Goal: Task Accomplishment & Management: Use online tool/utility

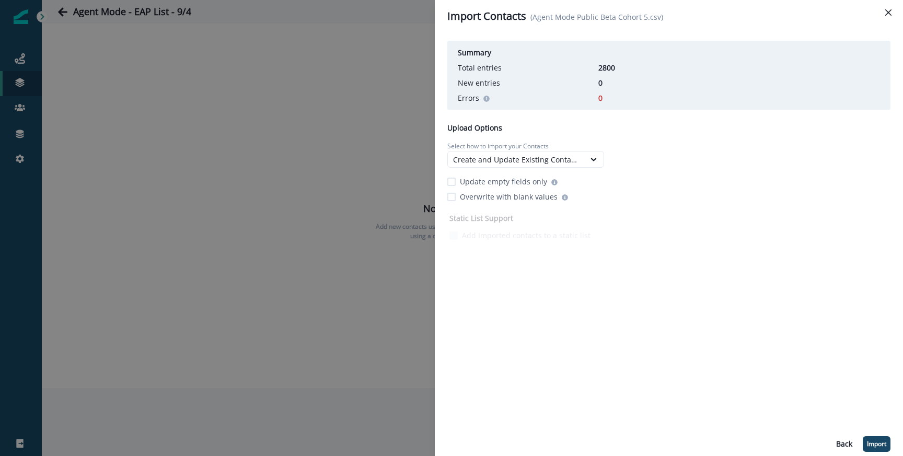
click at [887, 452] on div "Summary Total entries 2800 New entries 0 Errors 0 Upload Options Select how to …" at bounding box center [669, 244] width 468 height 424
click at [884, 447] on p "Import" at bounding box center [876, 443] width 19 height 7
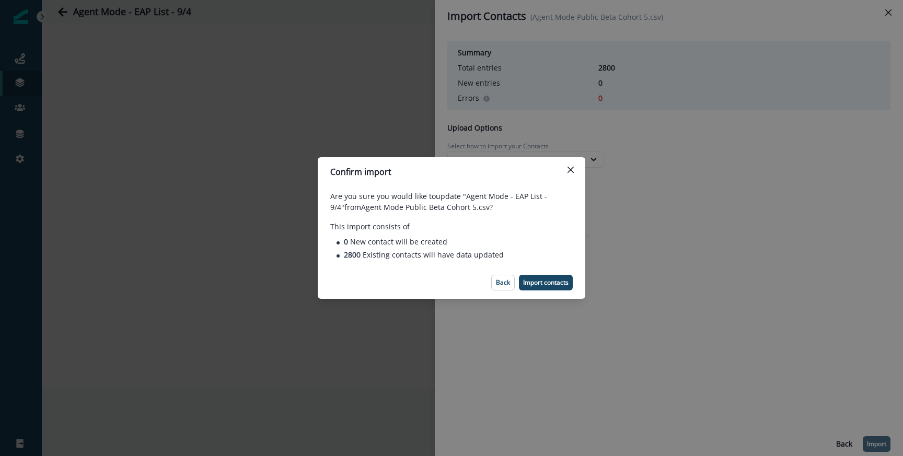
click at [550, 272] on footer "Back Import contacts" at bounding box center [451, 282] width 267 height 32
click at [550, 273] on footer "Back Import contacts" at bounding box center [451, 282] width 267 height 32
click at [543, 276] on button "Import contacts" at bounding box center [546, 283] width 54 height 16
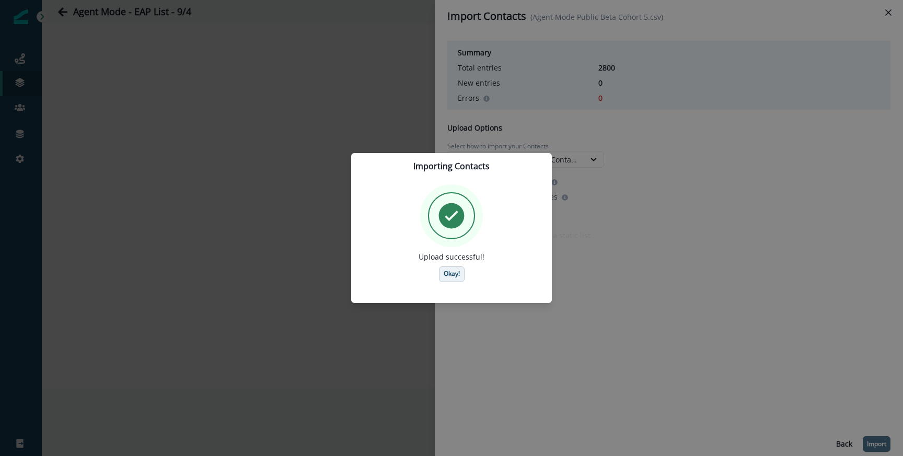
click at [440, 269] on button "Okay!" at bounding box center [452, 274] width 26 height 16
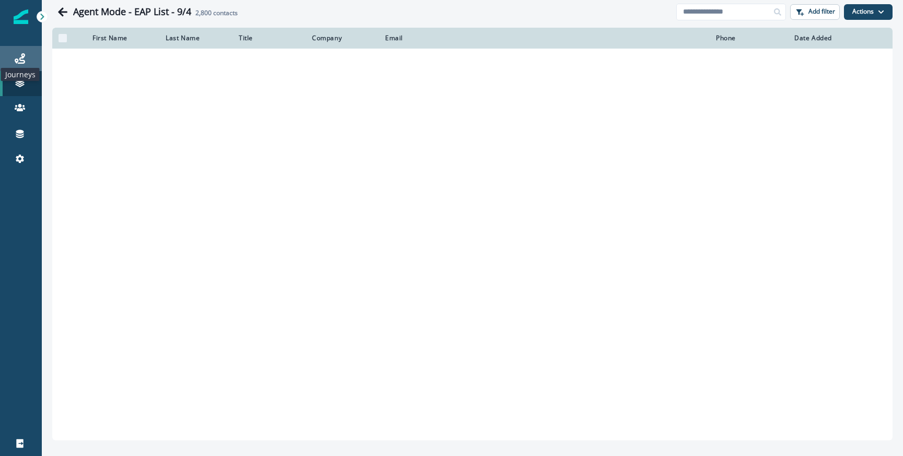
click at [19, 62] on icon at bounding box center [20, 58] width 10 height 10
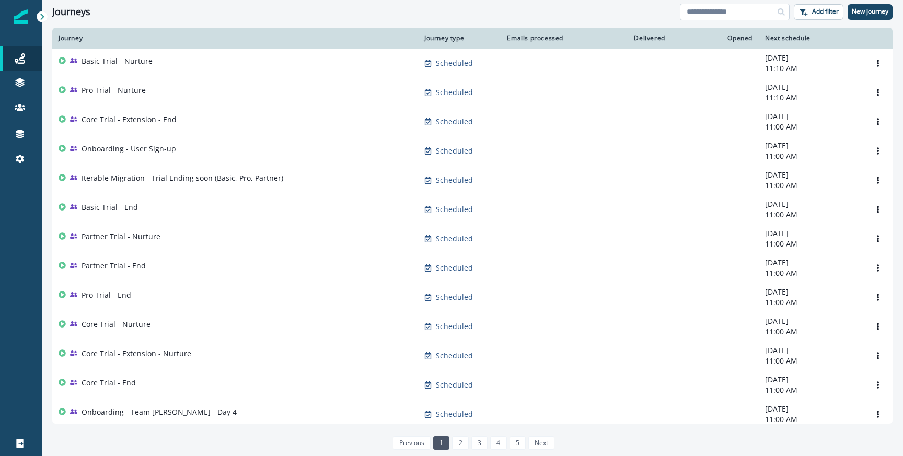
click at [743, 17] on input at bounding box center [735, 12] width 110 height 17
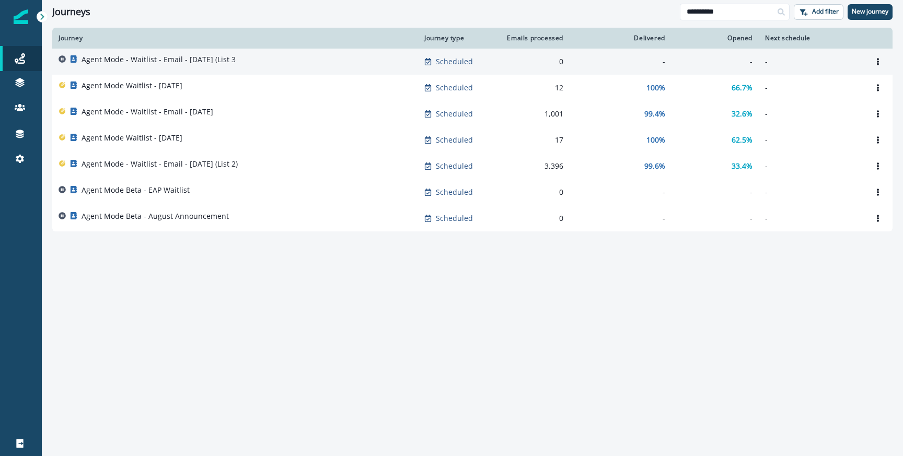
type input "**********"
click at [140, 65] on div "Agent Mode - Waitlist - Email - [DATE] (List 3" at bounding box center [159, 61] width 154 height 15
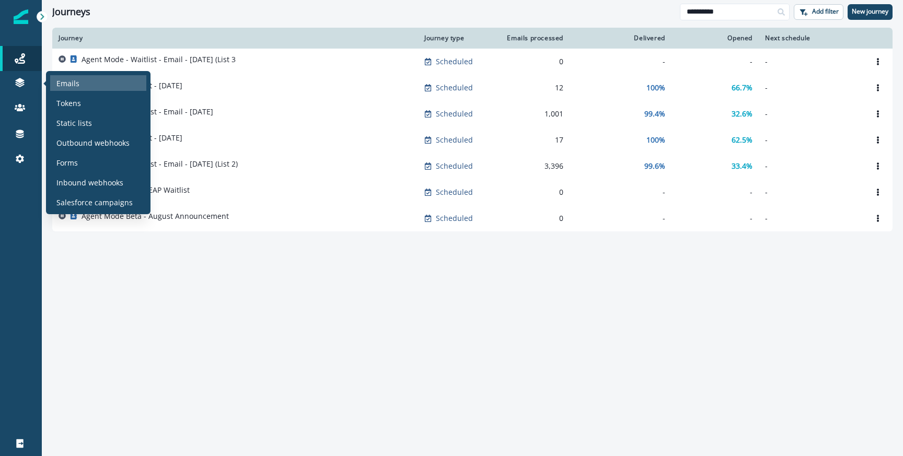
click at [76, 80] on p "Emails" at bounding box center [67, 83] width 23 height 11
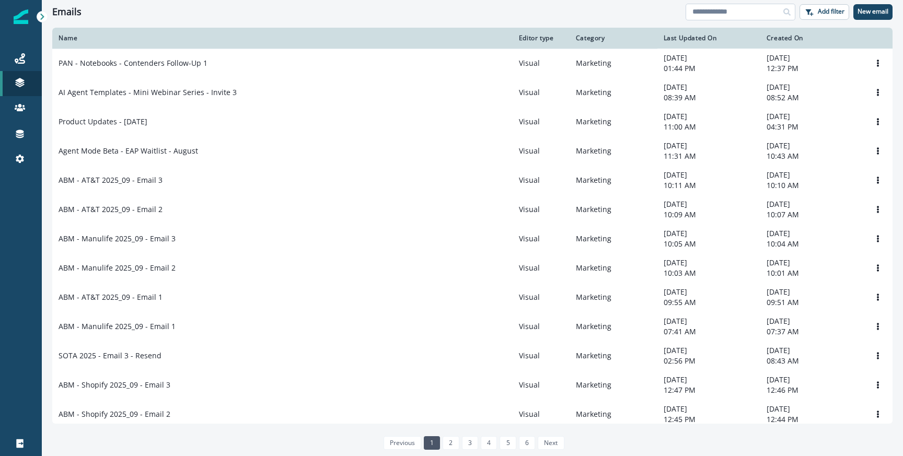
click at [747, 11] on input at bounding box center [740, 12] width 110 height 17
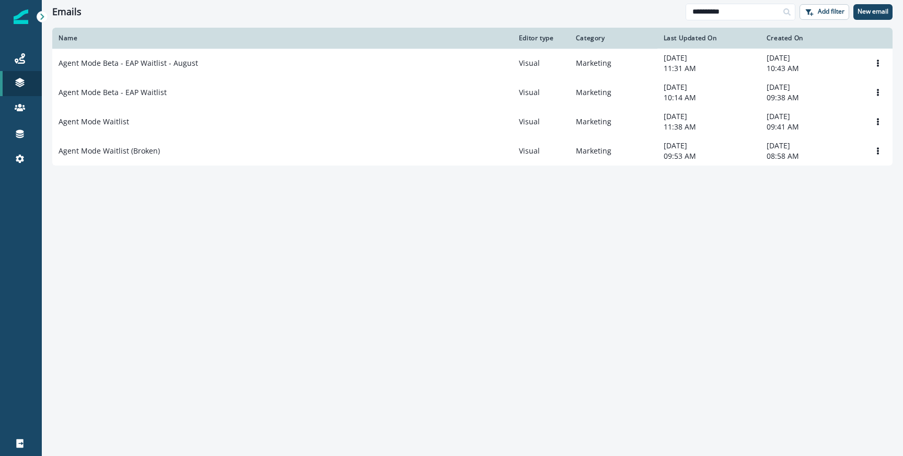
type input "**********"
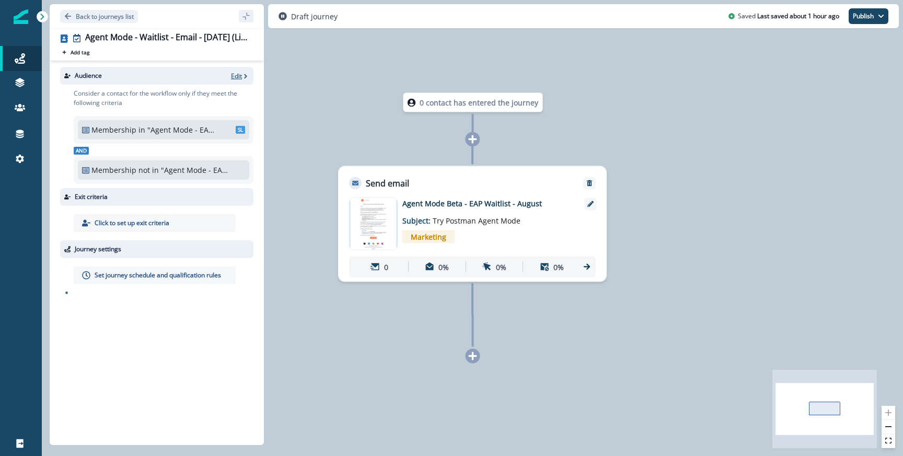
click at [240, 78] on p "Edit" at bounding box center [236, 76] width 11 height 9
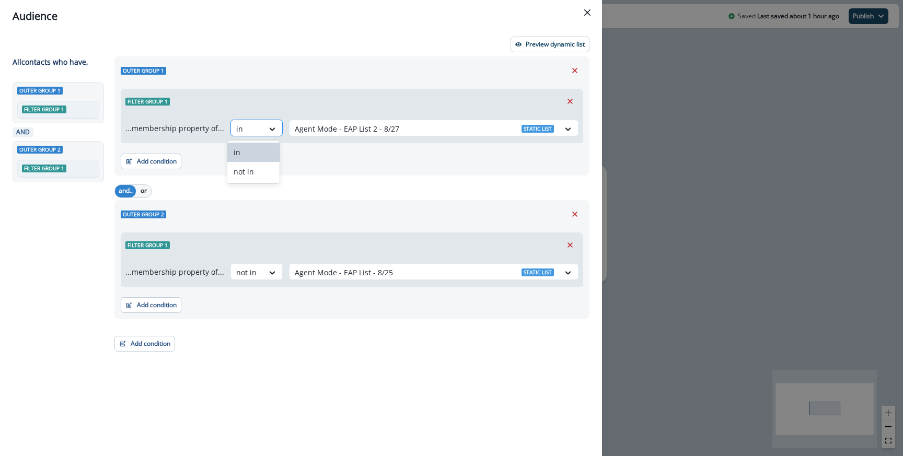
click at [248, 126] on div at bounding box center [247, 128] width 22 height 13
click at [373, 126] on div at bounding box center [424, 128] width 259 height 13
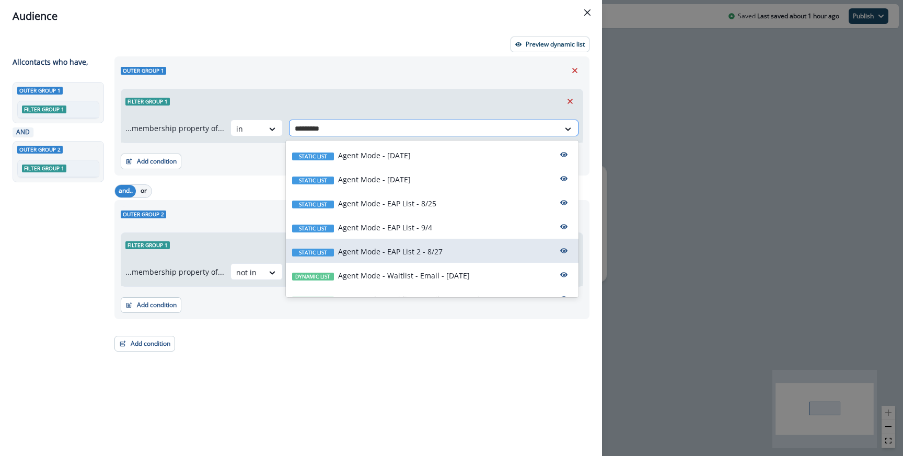
type input "**********"
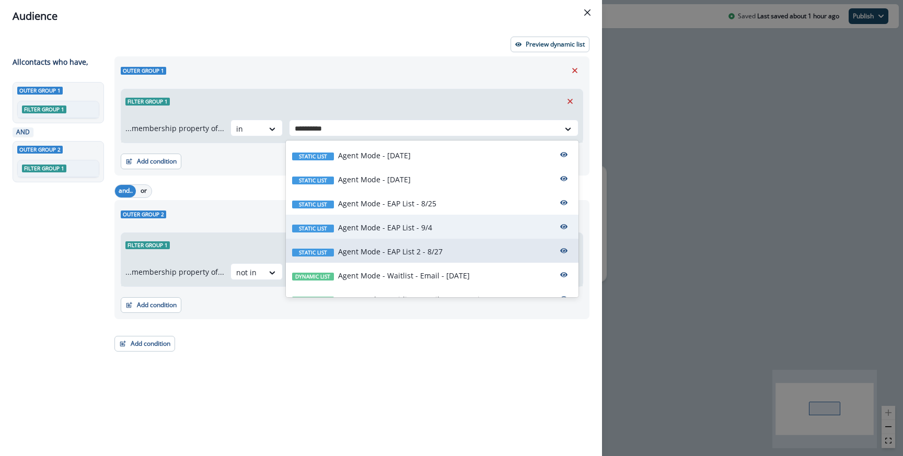
click at [424, 226] on p "Agent Mode - EAP List - 9/4" at bounding box center [385, 227] width 94 height 11
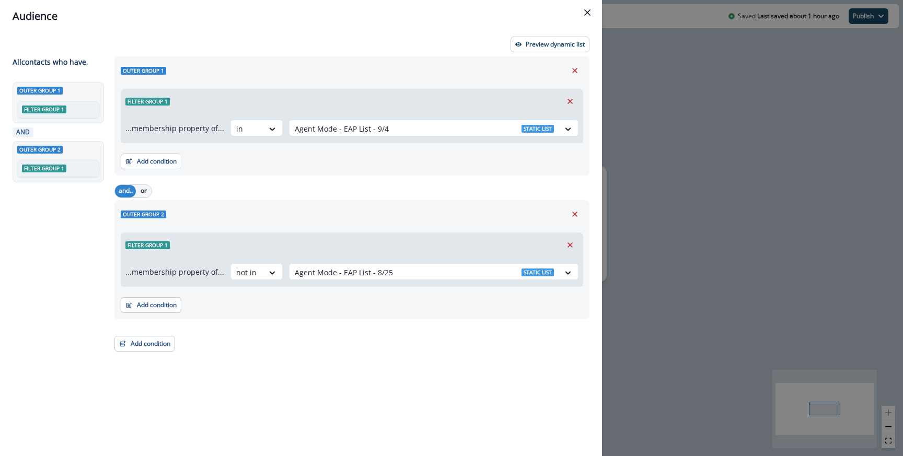
click at [364, 220] on div "Outer group 2" at bounding box center [352, 214] width 462 height 16
click at [574, 211] on icon "Remove" at bounding box center [574, 214] width 9 height 9
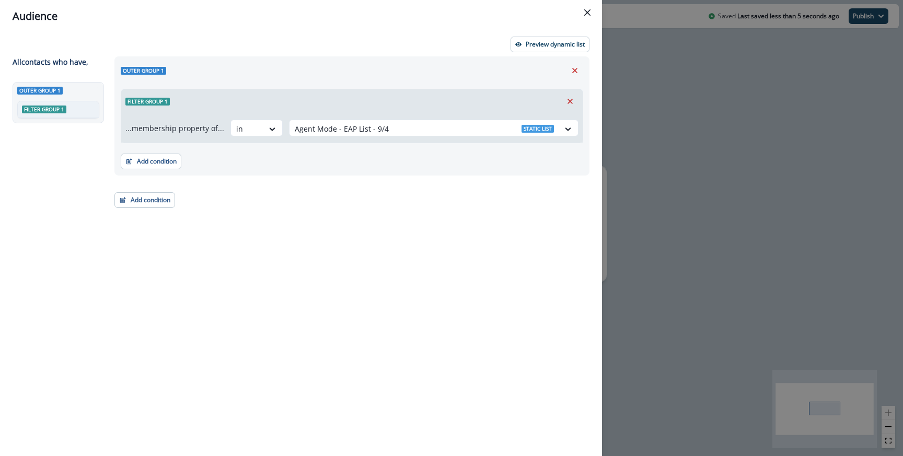
click at [539, 192] on div "Outer group 1 Filter group 1 ...membership property of... in Agent Mode - EAP L…" at bounding box center [348, 237] width 481 height 362
click at [544, 48] on p "Preview dynamic list" at bounding box center [555, 44] width 59 height 7
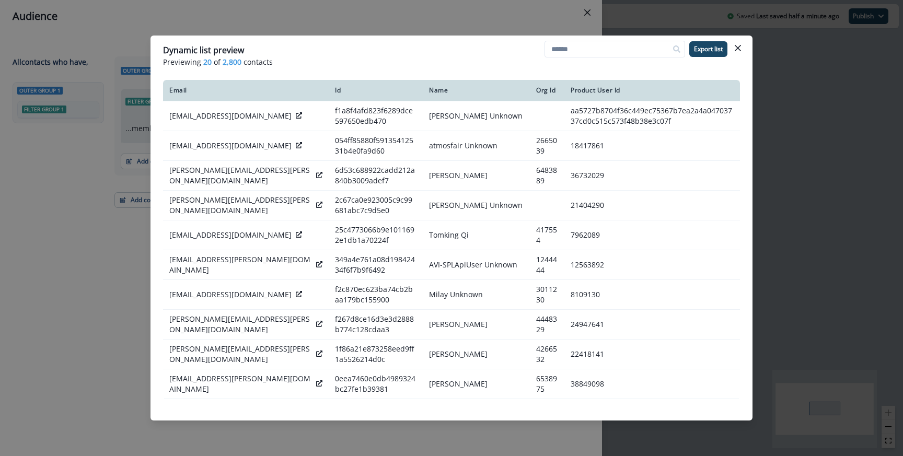
click at [343, 33] on div "Dynamic list preview Previewing 20 of 2,800 contacts Export list Email Id Name …" at bounding box center [451, 228] width 903 height 456
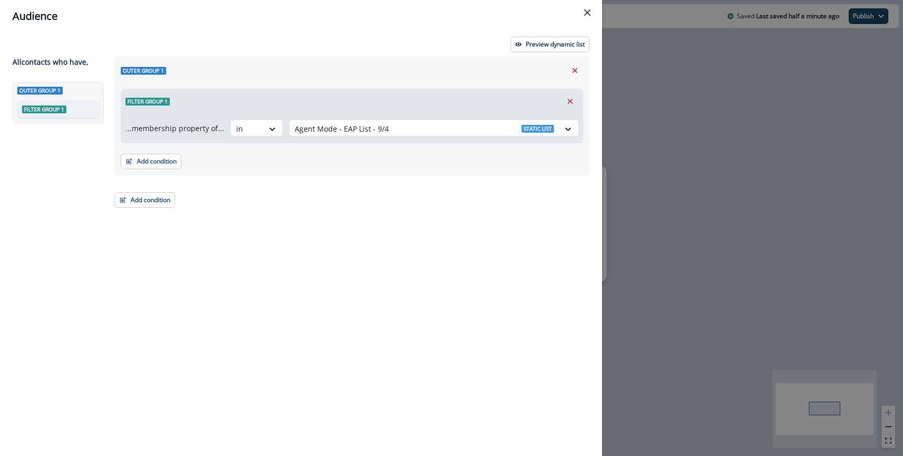
click at [605, 157] on div "Audience Preview dynamic list All contact s who have, Outer group 1 Filter grou…" at bounding box center [451, 228] width 903 height 456
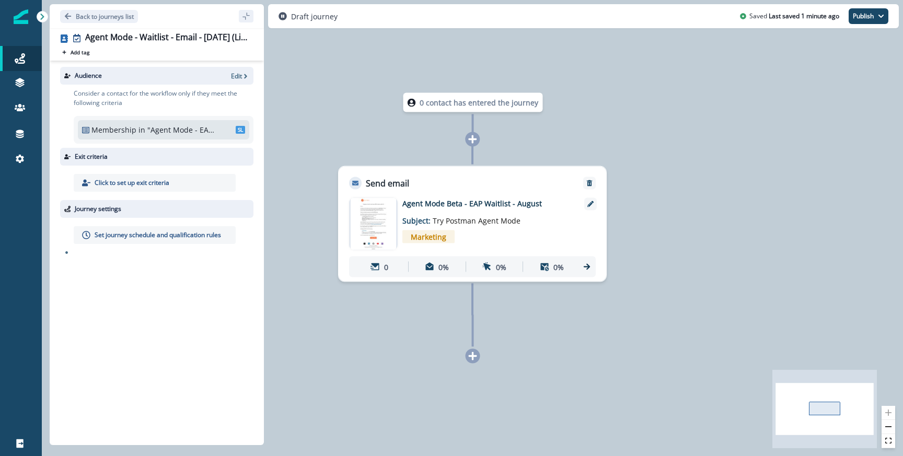
click at [140, 218] on div "Set journey schedule and qualification rules" at bounding box center [159, 235] width 187 height 34
click at [135, 234] on p "Set journey schedule and qualification rules" at bounding box center [158, 234] width 126 height 9
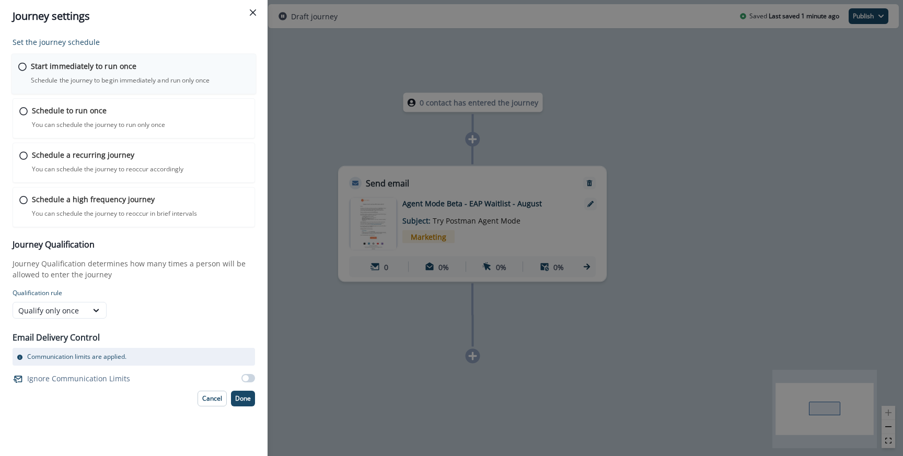
click at [63, 77] on p "Schedule the journey to begin immediately and run only once" at bounding box center [120, 80] width 179 height 9
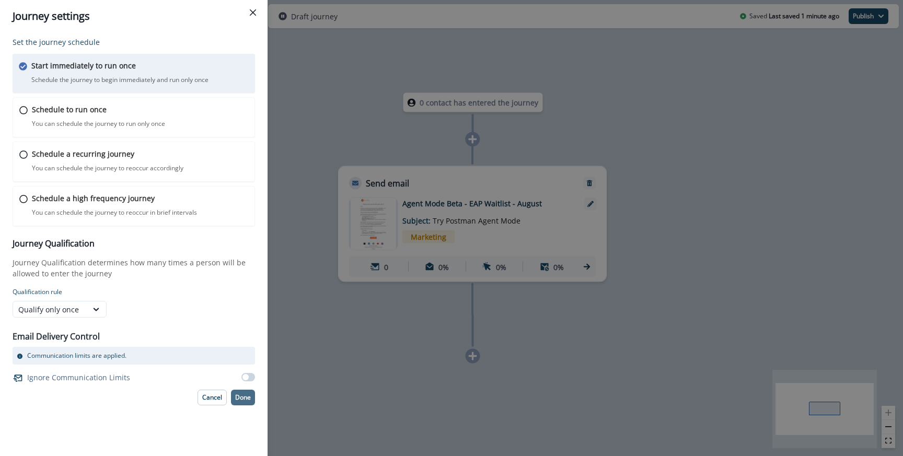
click at [243, 402] on button "Done" at bounding box center [243, 398] width 24 height 16
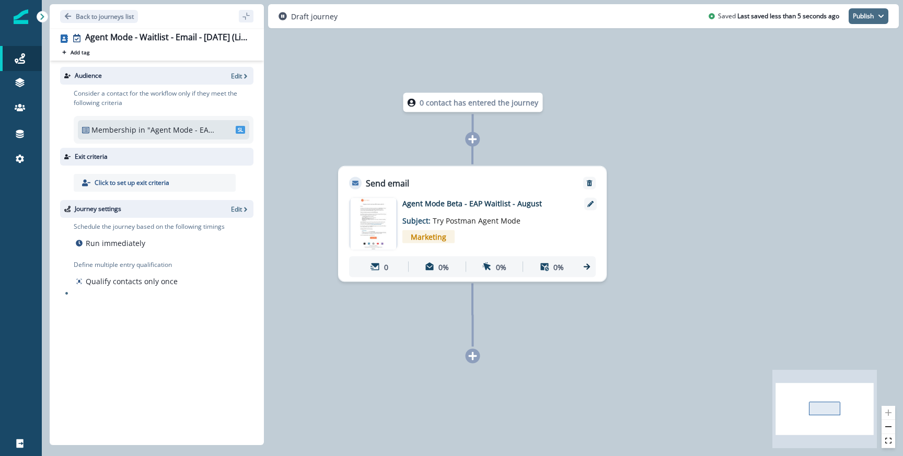
click at [871, 17] on button "Publish" at bounding box center [868, 16] width 40 height 16
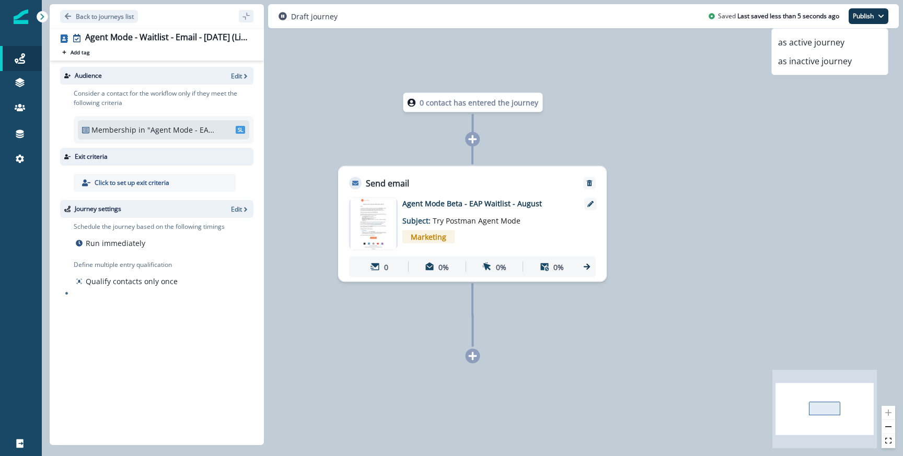
click at [369, 214] on img at bounding box center [373, 224] width 45 height 52
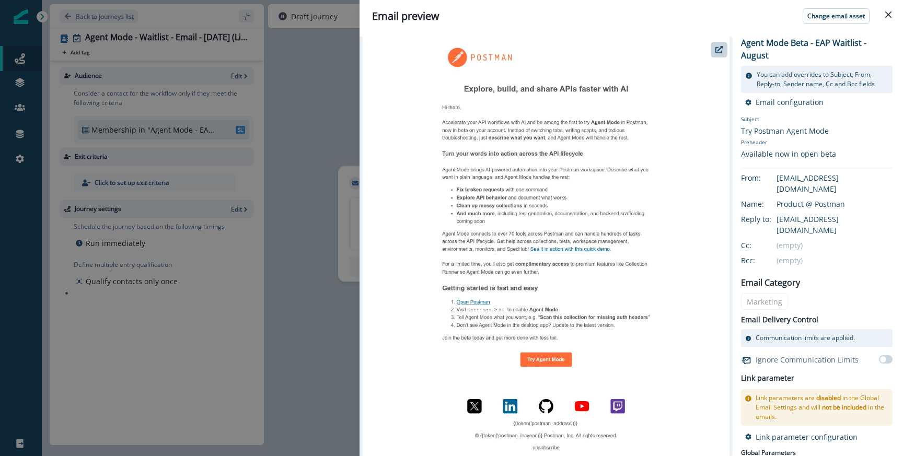
click at [329, 214] on div "Email preview Change email asset Agent Mode Beta - EAP Waitlist - August You ca…" at bounding box center [451, 228] width 903 height 456
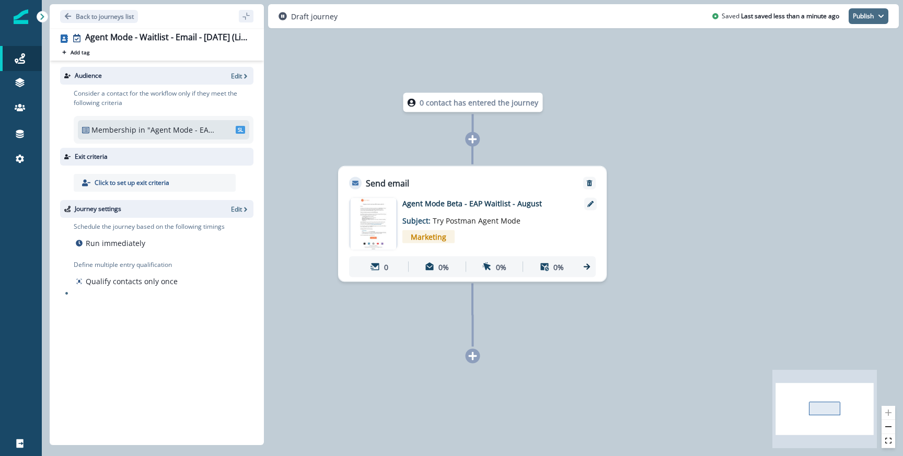
click at [860, 15] on button "Publish" at bounding box center [868, 16] width 40 height 16
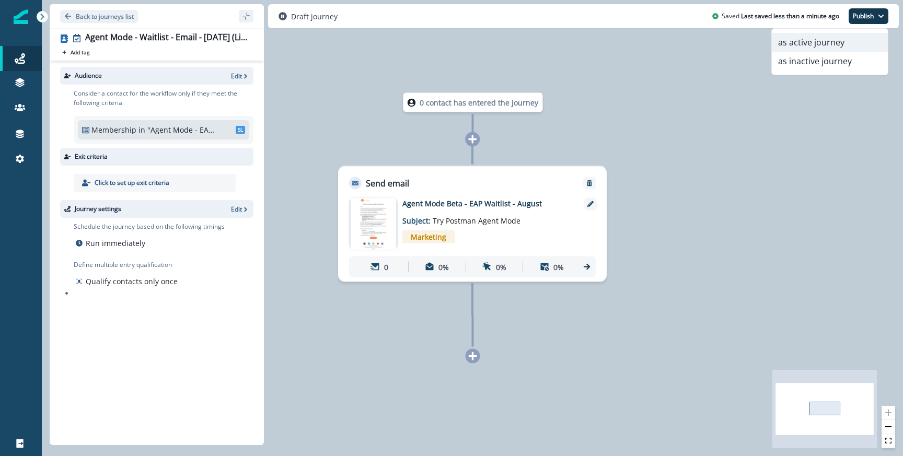
click at [811, 38] on button "as active journey" at bounding box center [830, 42] width 116 height 19
